Goal: Find specific page/section

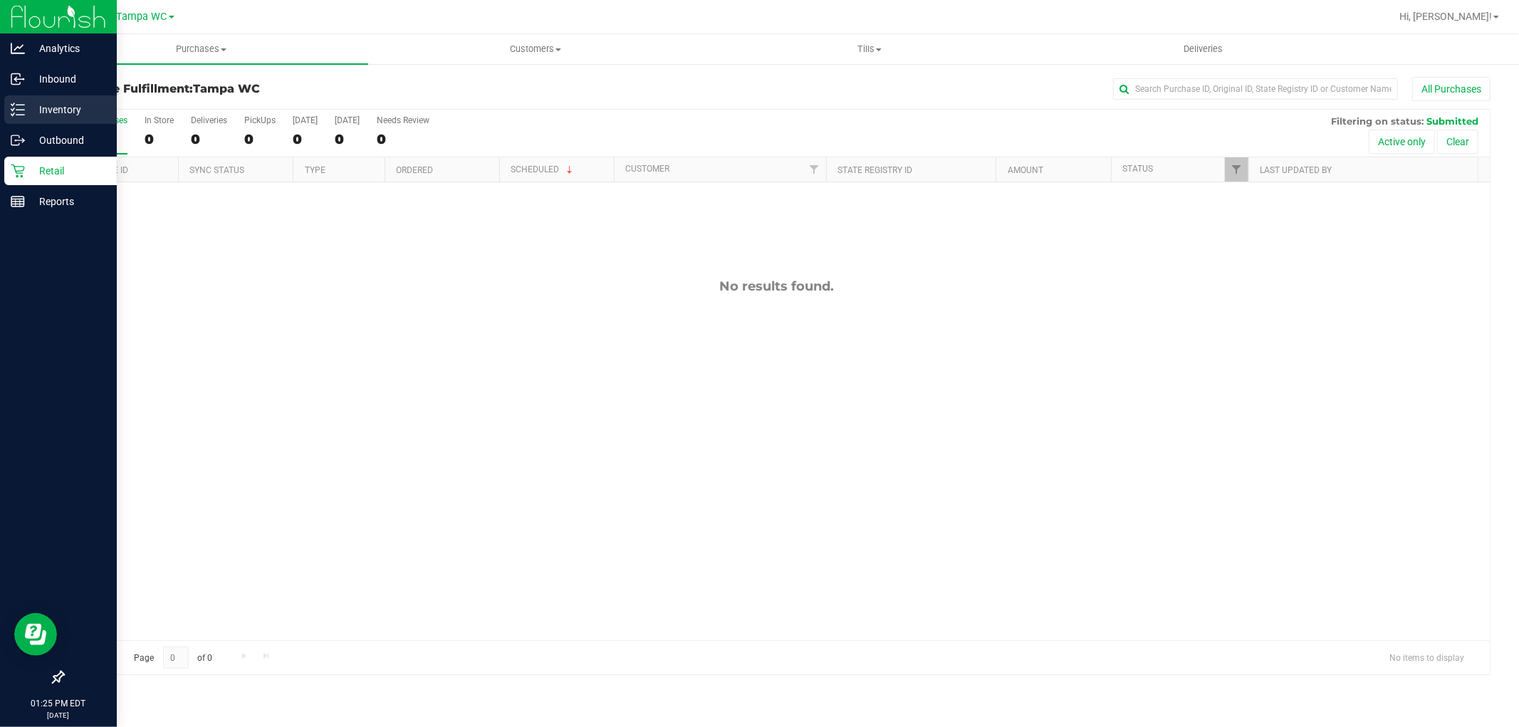
click at [50, 96] on div "Inventory" at bounding box center [60, 109] width 112 height 28
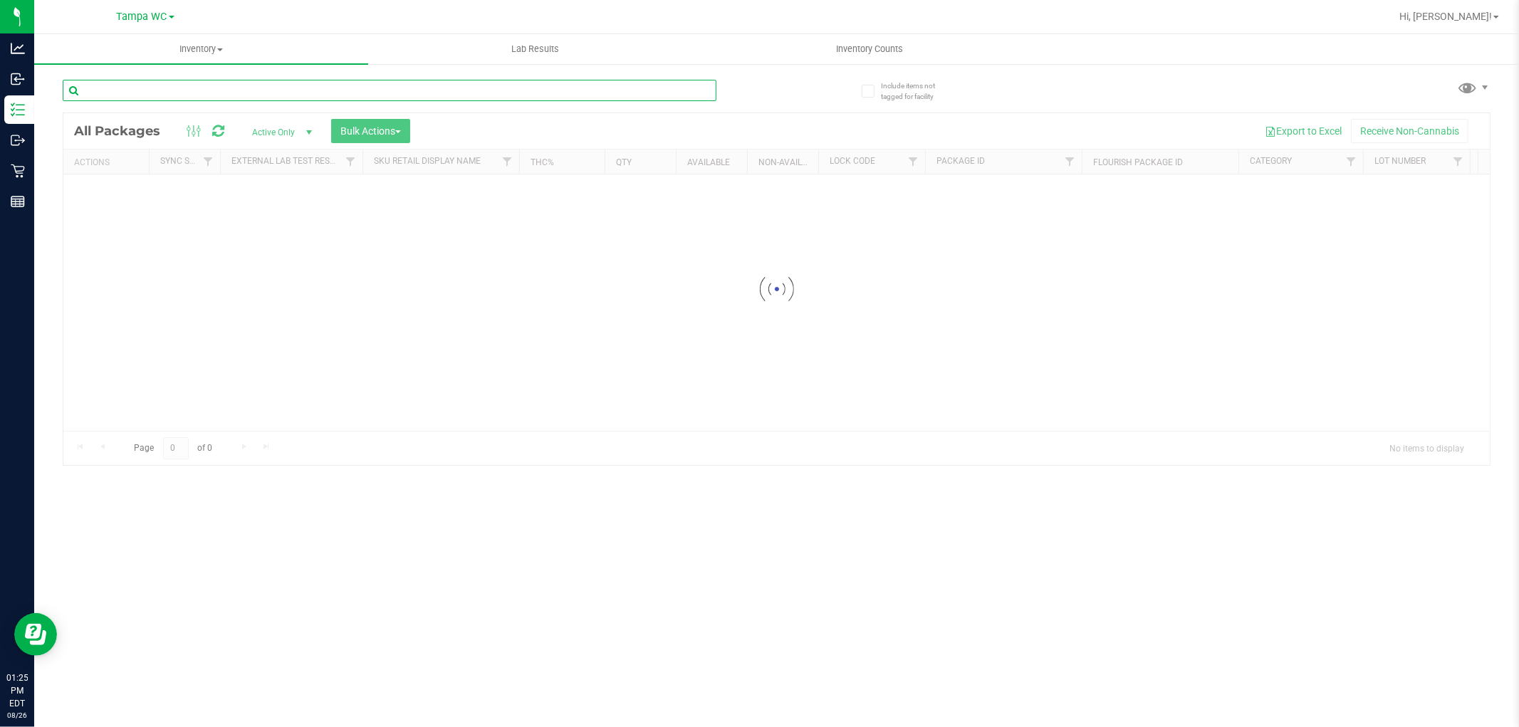
click at [148, 90] on input "text" at bounding box center [390, 90] width 654 height 21
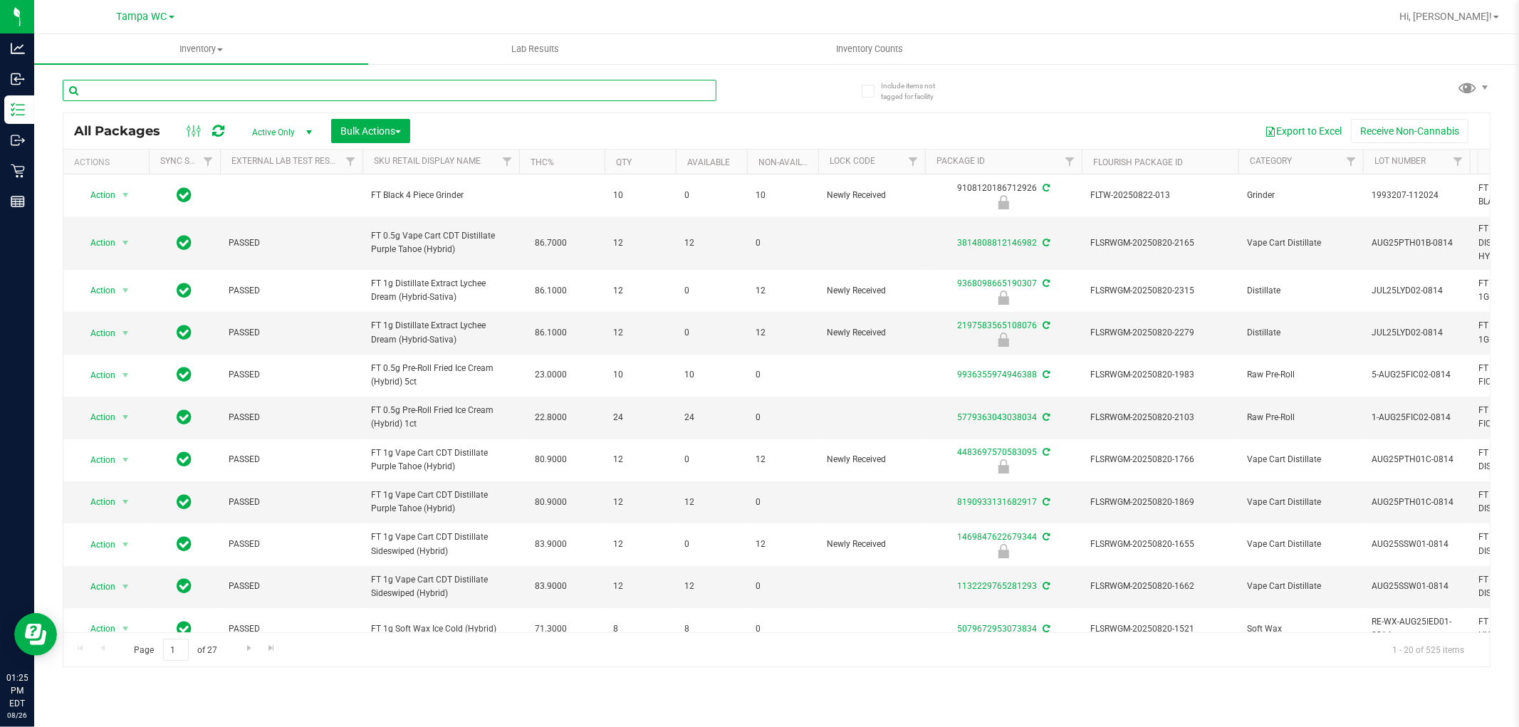
click at [148, 90] on input "text" at bounding box center [390, 90] width 654 height 21
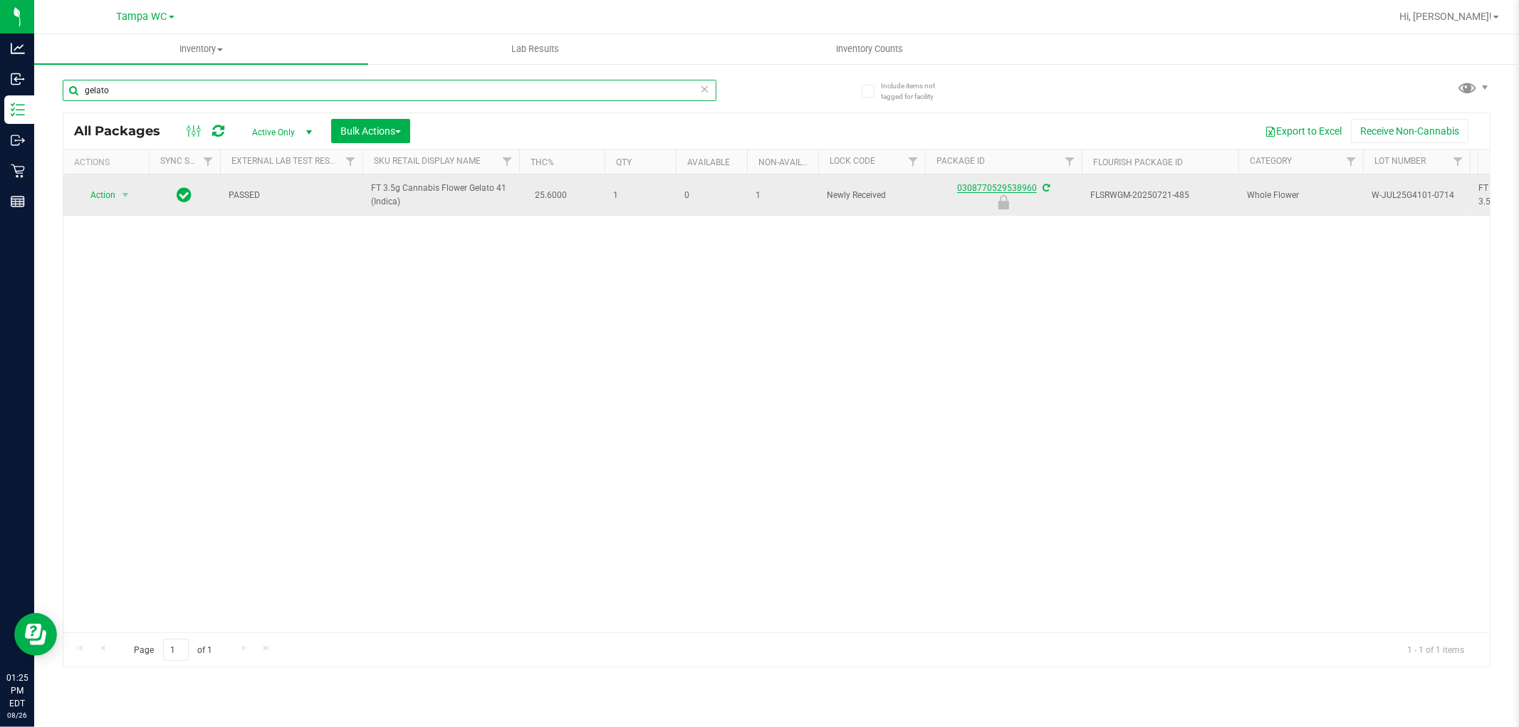
type input "gelato"
click at [976, 188] on link "0308770529538960" at bounding box center [997, 188] width 80 height 10
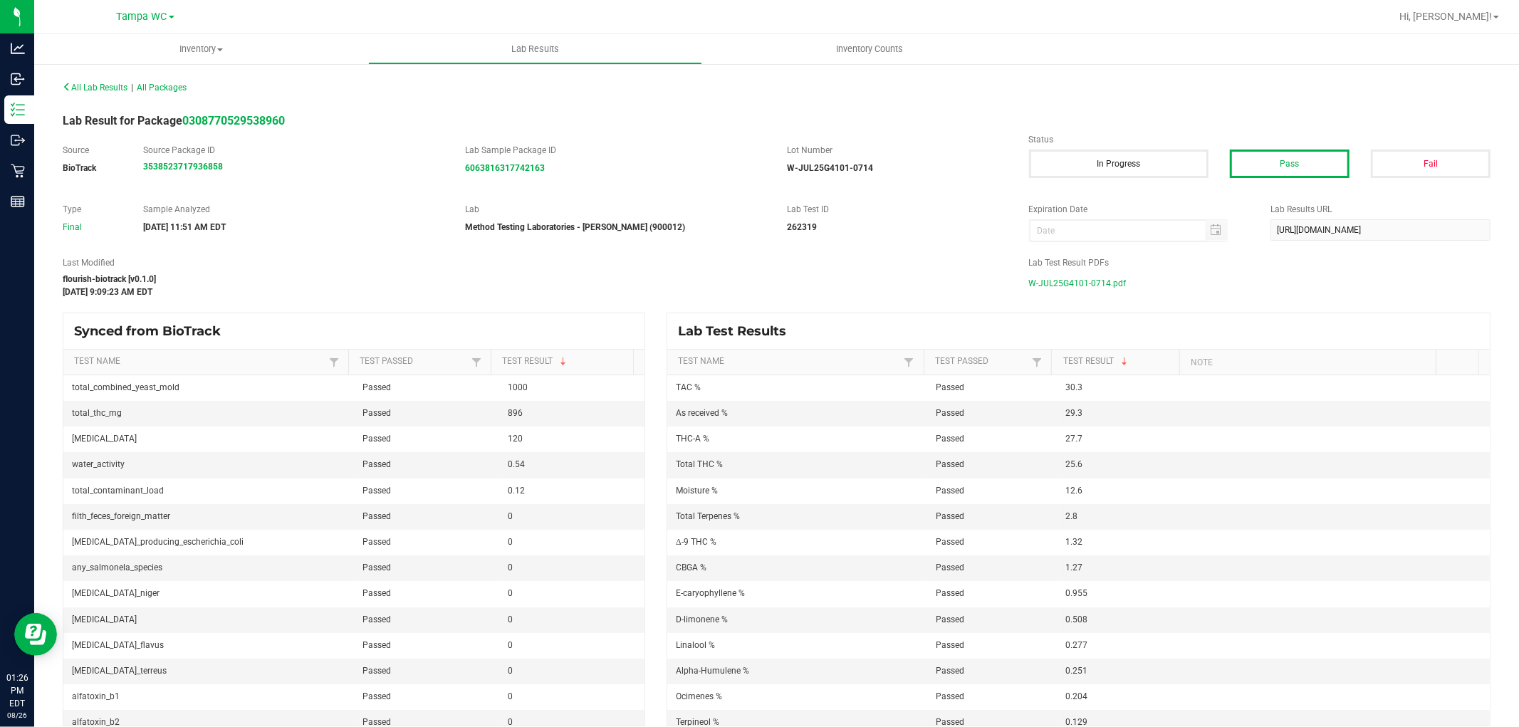
click at [1100, 287] on span "W-JUL25G4101-0714.pdf" at bounding box center [1078, 283] width 98 height 21
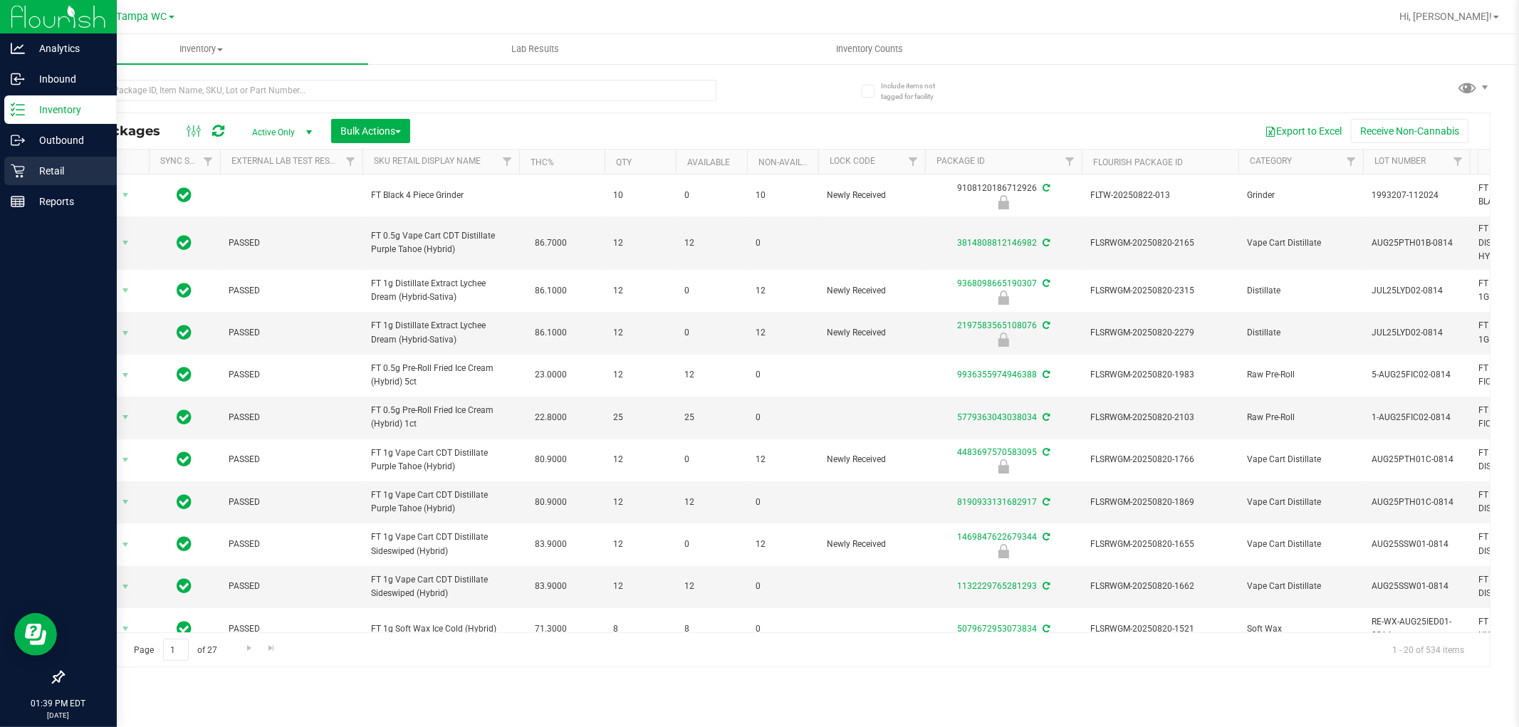
click at [48, 173] on p "Retail" at bounding box center [67, 170] width 85 height 17
